Goal: Task Accomplishment & Management: Manage account settings

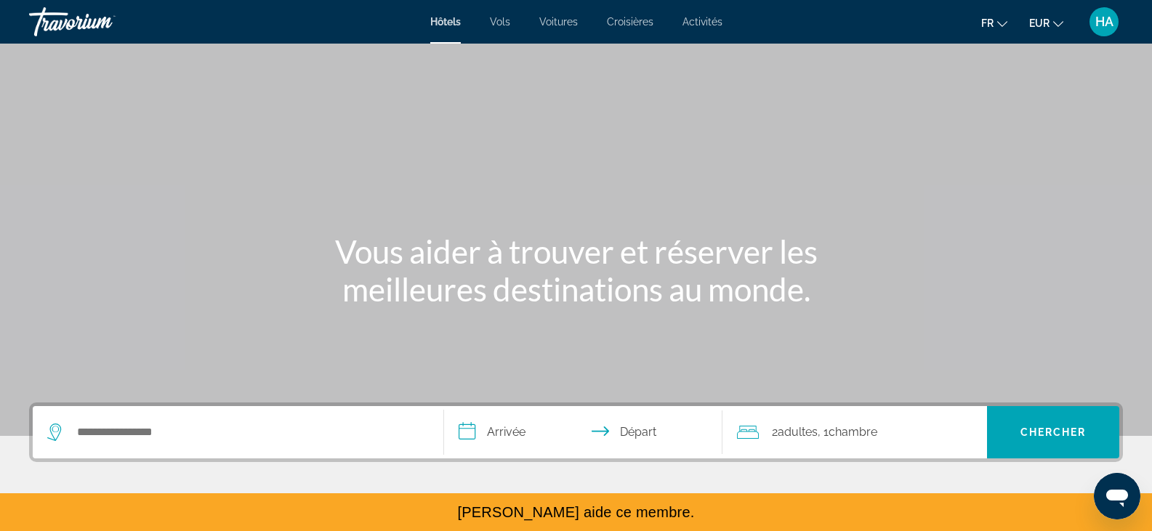
click at [1110, 26] on span "HA" at bounding box center [1105, 22] width 18 height 15
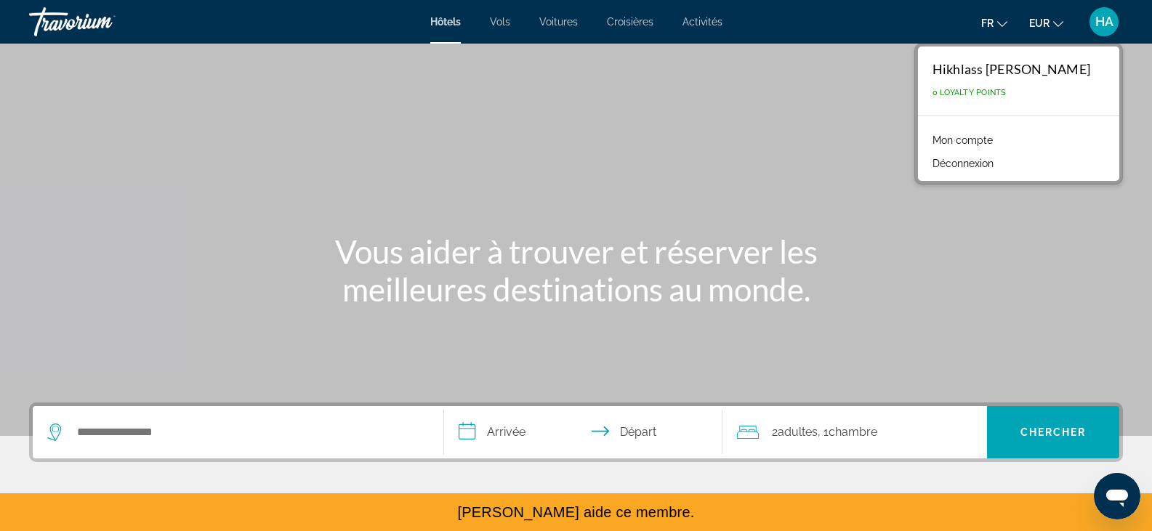
click at [993, 20] on span "fr" at bounding box center [987, 23] width 12 height 12
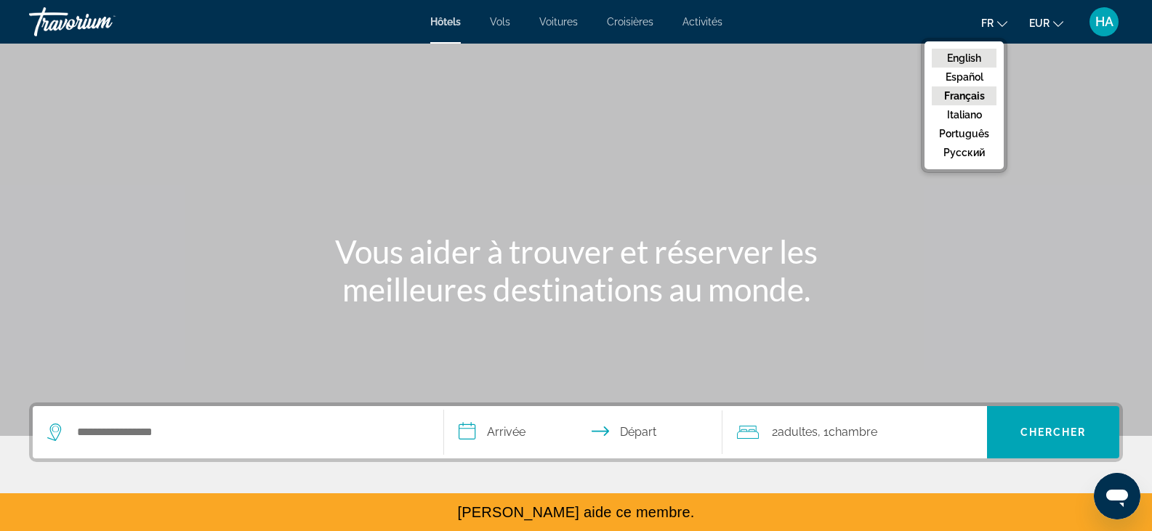
click at [963, 59] on button "English" at bounding box center [964, 58] width 65 height 19
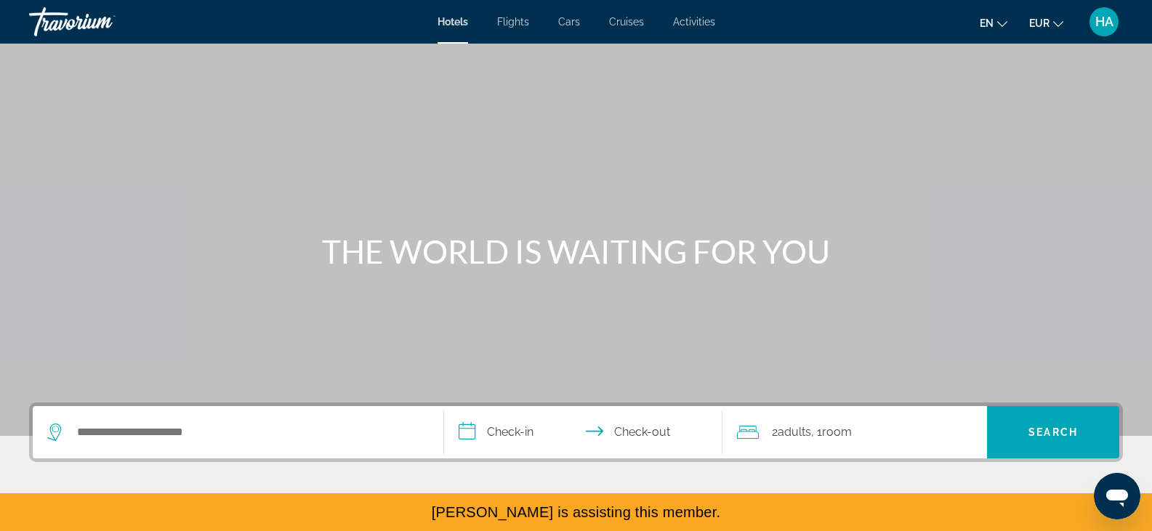
click at [1100, 22] on span "HA" at bounding box center [1105, 22] width 18 height 15
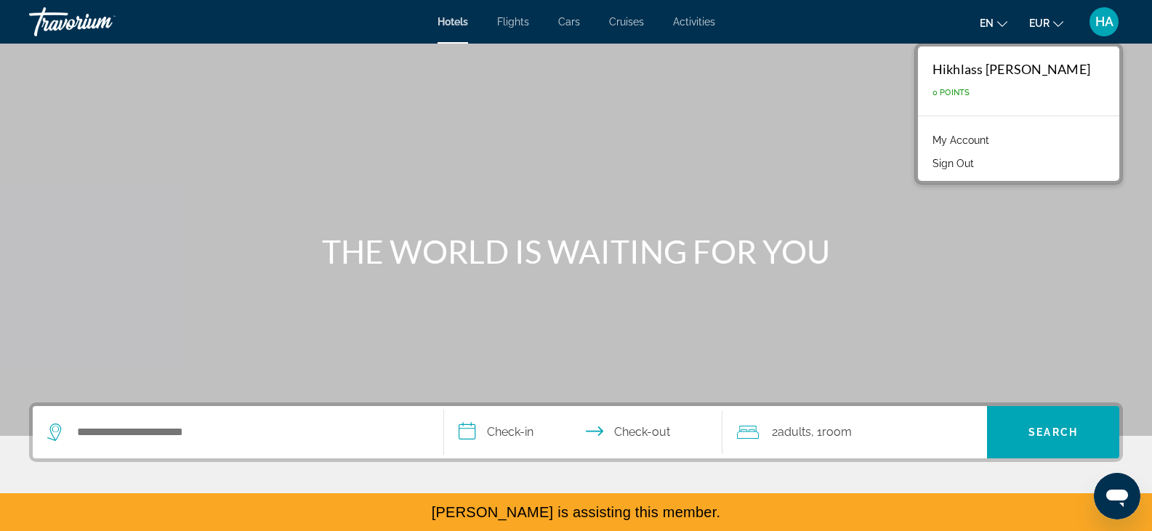
click at [949, 139] on link "My Account" at bounding box center [960, 140] width 71 height 19
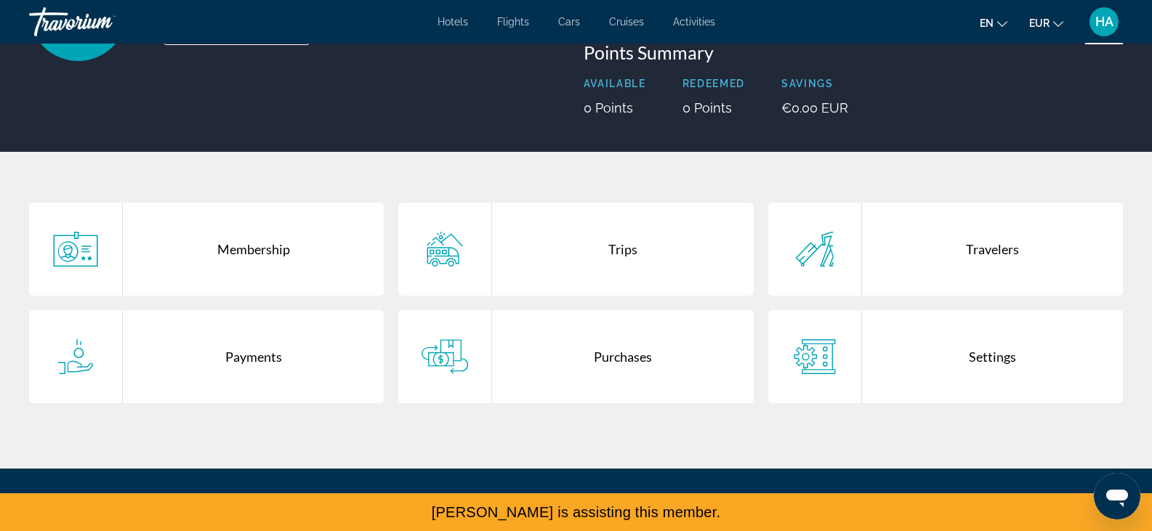
scroll to position [183, 0]
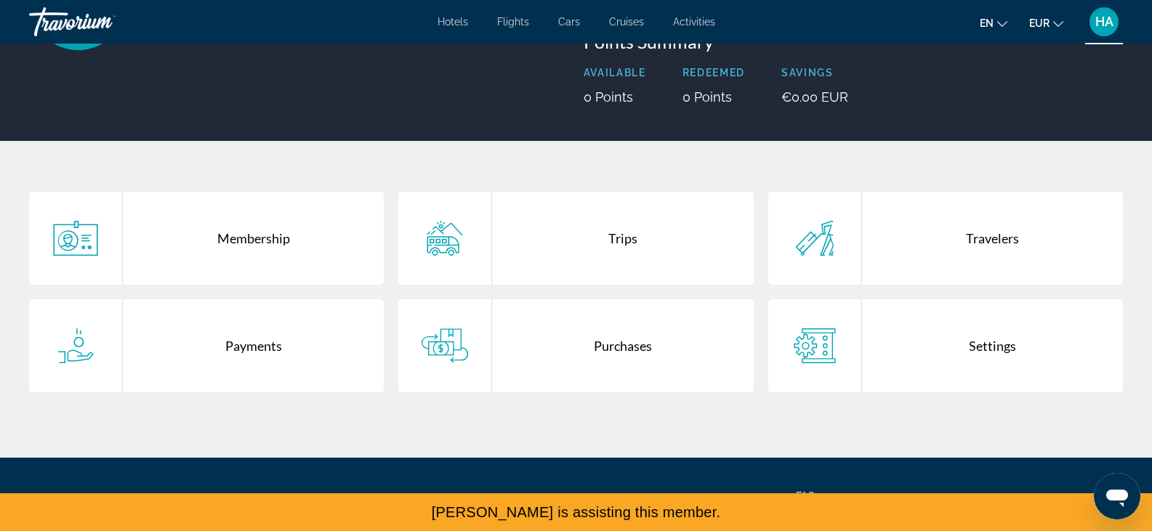
click at [881, 257] on div "Travelers" at bounding box center [992, 238] width 261 height 93
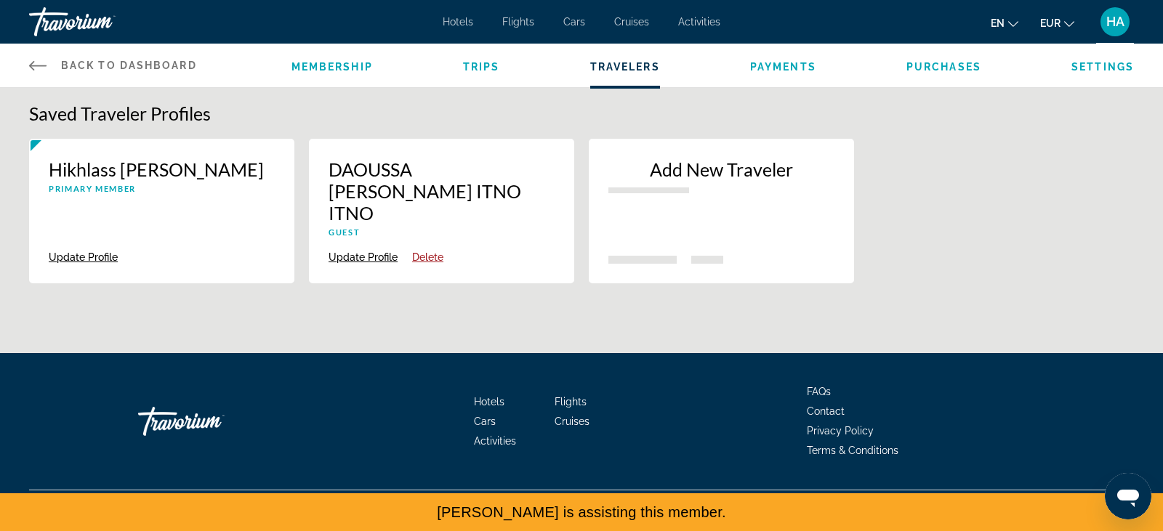
click at [365, 251] on button "Update Profile" at bounding box center [363, 257] width 69 height 13
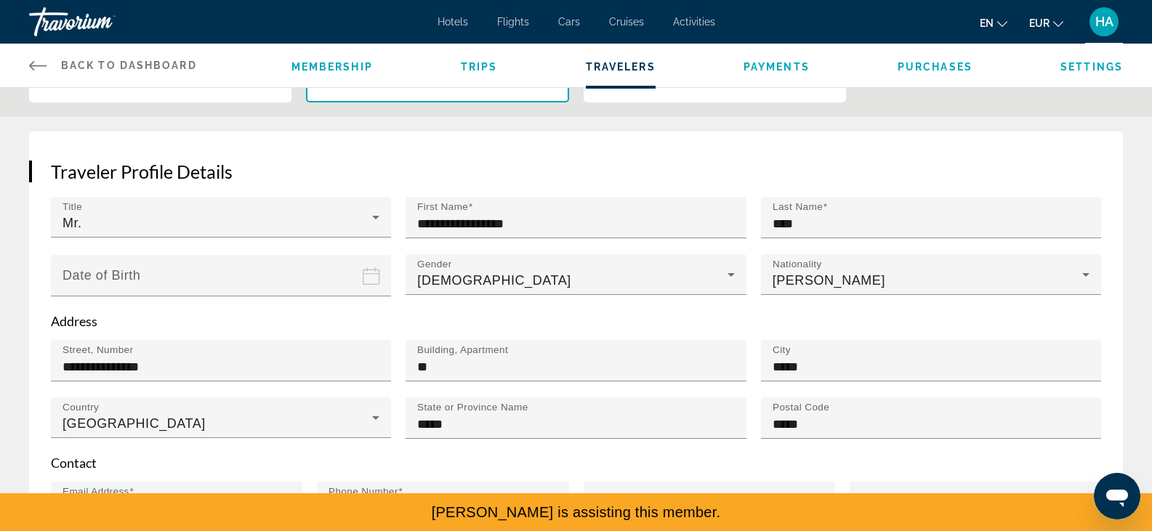
scroll to position [204, 0]
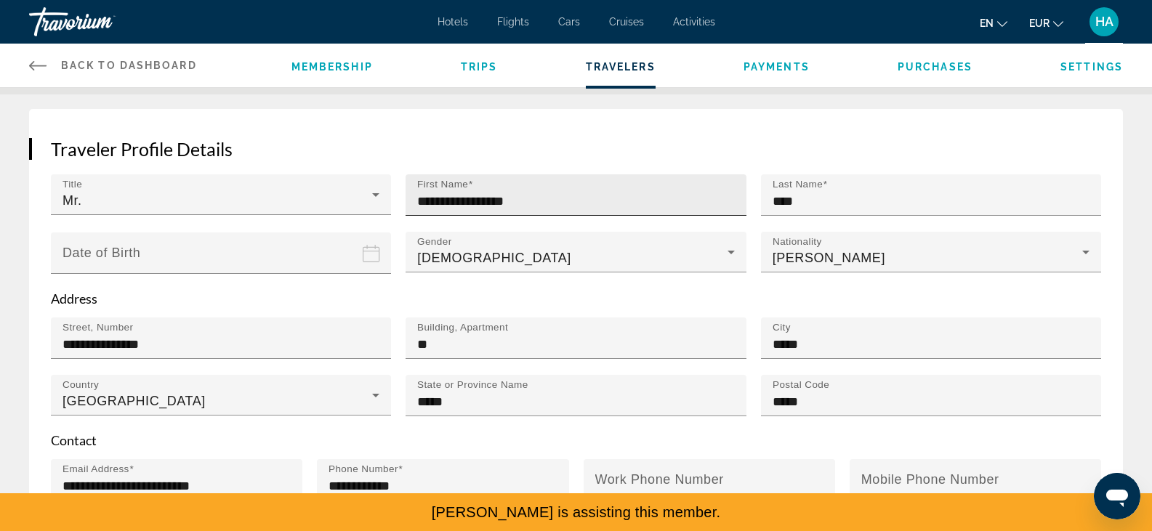
click at [497, 193] on input "**********" at bounding box center [580, 201] width 326 height 17
